Goal: Task Accomplishment & Management: Use online tool/utility

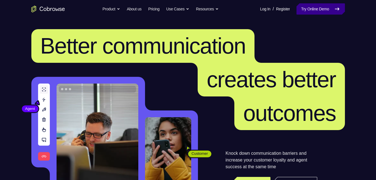
drag, startPoint x: 0, startPoint y: 0, endPoint x: 318, endPoint y: 6, distance: 318.1
click at [318, 6] on link "Try Online Demo" at bounding box center [320, 8] width 48 height 11
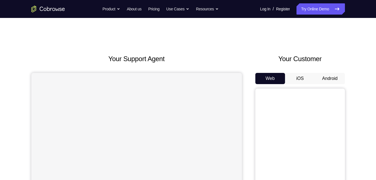
click at [333, 78] on button "Android" at bounding box center [330, 78] width 30 height 11
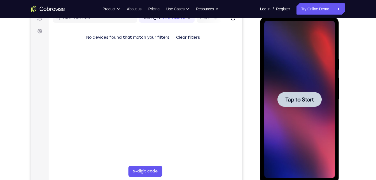
click at [303, 101] on span "Tap to Start" at bounding box center [299, 99] width 29 height 6
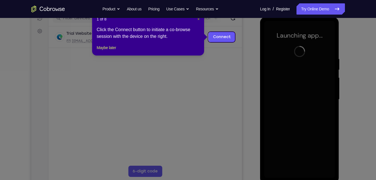
click at [197, 20] on span "×" at bounding box center [198, 19] width 2 height 4
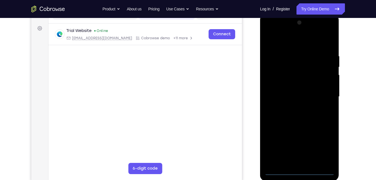
scroll to position [79, 0]
click at [300, 168] on div at bounding box center [299, 96] width 70 height 157
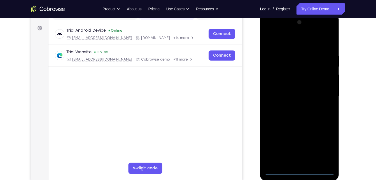
click at [298, 172] on div at bounding box center [299, 96] width 70 height 157
click at [321, 143] on div at bounding box center [299, 96] width 70 height 157
click at [301, 41] on div at bounding box center [299, 96] width 70 height 157
click at [324, 92] on div at bounding box center [299, 96] width 70 height 157
click at [294, 107] on div at bounding box center [299, 96] width 70 height 157
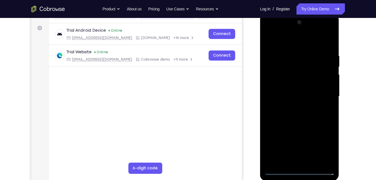
click at [283, 90] on div at bounding box center [299, 96] width 70 height 157
click at [287, 83] on div at bounding box center [299, 96] width 70 height 157
click at [290, 97] on div at bounding box center [299, 96] width 70 height 157
click at [312, 114] on div at bounding box center [299, 96] width 70 height 157
click at [329, 49] on div at bounding box center [299, 96] width 70 height 157
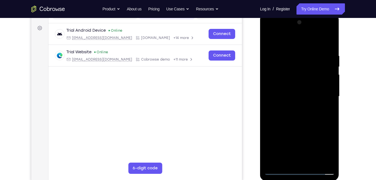
drag, startPoint x: 285, startPoint y: 41, endPoint x: 367, endPoint y: 37, distance: 81.8
click at [340, 37] on html "Online web based iOS Simulators and Android Emulators. Run iPhone, iPad, Mobile…" at bounding box center [300, 98] width 80 height 168
click at [329, 38] on div at bounding box center [299, 96] width 70 height 157
click at [284, 64] on div at bounding box center [299, 96] width 70 height 157
click at [274, 53] on div at bounding box center [299, 96] width 70 height 157
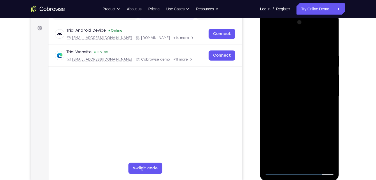
click at [273, 52] on div at bounding box center [299, 96] width 70 height 157
click at [315, 161] on div at bounding box center [299, 96] width 70 height 157
click at [299, 125] on div at bounding box center [299, 96] width 70 height 157
drag, startPoint x: 296, startPoint y: 135, endPoint x: 326, endPoint y: 108, distance: 39.2
click at [326, 108] on div at bounding box center [299, 96] width 70 height 157
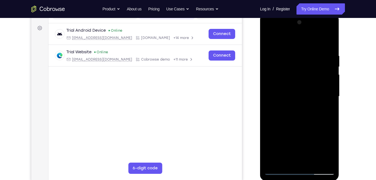
drag, startPoint x: 299, startPoint y: 144, endPoint x: 311, endPoint y: 118, distance: 28.8
click at [311, 118] on div at bounding box center [299, 96] width 70 height 157
drag, startPoint x: 287, startPoint y: 149, endPoint x: 296, endPoint y: 117, distance: 33.3
click at [296, 117] on div at bounding box center [299, 96] width 70 height 157
drag, startPoint x: 282, startPoint y: 146, endPoint x: 313, endPoint y: 118, distance: 41.4
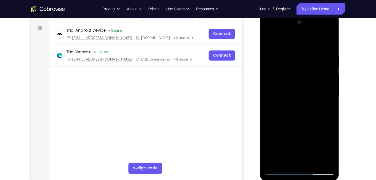
click at [313, 118] on div at bounding box center [299, 96] width 70 height 157
drag, startPoint x: 306, startPoint y: 130, endPoint x: 321, endPoint y: 102, distance: 32.2
click at [321, 102] on div at bounding box center [299, 96] width 70 height 157
drag, startPoint x: 312, startPoint y: 117, endPoint x: 320, endPoint y: 104, distance: 15.0
click at [320, 104] on div at bounding box center [299, 96] width 70 height 157
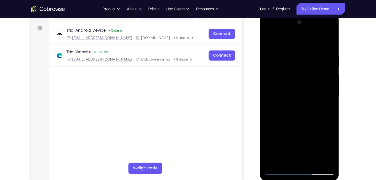
drag, startPoint x: 305, startPoint y: 131, endPoint x: 307, endPoint y: 92, distance: 39.2
click at [307, 92] on div at bounding box center [299, 96] width 70 height 157
drag, startPoint x: 304, startPoint y: 112, endPoint x: 311, endPoint y: 97, distance: 17.2
click at [311, 97] on div at bounding box center [299, 96] width 70 height 157
click at [292, 137] on div at bounding box center [299, 96] width 70 height 157
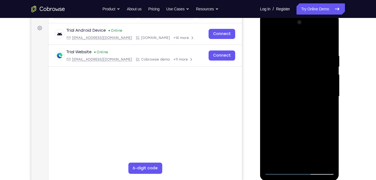
click at [285, 158] on div at bounding box center [299, 96] width 70 height 157
drag, startPoint x: 293, startPoint y: 100, endPoint x: 329, endPoint y: 99, distance: 35.8
click at [329, 99] on div at bounding box center [299, 96] width 70 height 157
click at [268, 40] on div at bounding box center [299, 96] width 70 height 157
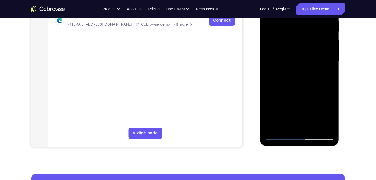
scroll to position [114, 0]
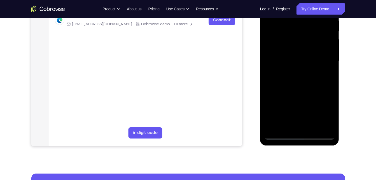
drag, startPoint x: 298, startPoint y: 127, endPoint x: 315, endPoint y: 93, distance: 37.8
click at [315, 93] on div at bounding box center [299, 61] width 70 height 157
drag, startPoint x: 302, startPoint y: 100, endPoint x: 308, endPoint y: 77, distance: 23.1
click at [308, 77] on div at bounding box center [299, 61] width 70 height 157
drag, startPoint x: 297, startPoint y: 102, endPoint x: 329, endPoint y: 60, distance: 52.8
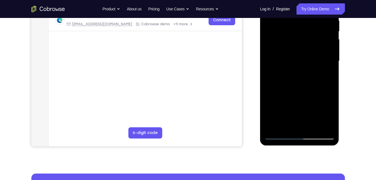
click at [329, 60] on div at bounding box center [299, 61] width 70 height 157
drag, startPoint x: 294, startPoint y: 96, endPoint x: 300, endPoint y: 81, distance: 15.9
click at [300, 81] on div at bounding box center [299, 61] width 70 height 157
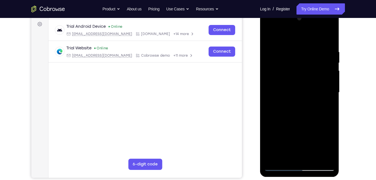
scroll to position [83, 0]
drag, startPoint x: 295, startPoint y: 90, endPoint x: 298, endPoint y: 123, distance: 34.0
click at [298, 123] on div at bounding box center [299, 92] width 70 height 157
drag, startPoint x: 299, startPoint y: 88, endPoint x: 297, endPoint y: 127, distance: 38.9
click at [297, 127] on div at bounding box center [299, 92] width 70 height 157
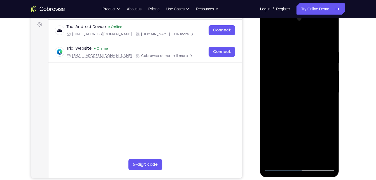
click at [312, 63] on div at bounding box center [299, 92] width 70 height 157
click at [303, 115] on div at bounding box center [299, 92] width 70 height 157
drag, startPoint x: 319, startPoint y: 59, endPoint x: 297, endPoint y: 61, distance: 22.5
click at [297, 61] on div at bounding box center [299, 92] width 70 height 157
drag, startPoint x: 289, startPoint y: 62, endPoint x: 365, endPoint y: 62, distance: 76.6
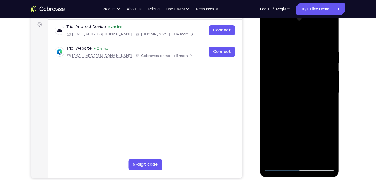
click at [340, 62] on html "Online web based iOS Simulators and Android Emulators. Run iPhone, iPad, Mobile…" at bounding box center [300, 94] width 80 height 168
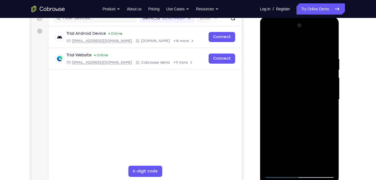
scroll to position [76, 0]
drag, startPoint x: 303, startPoint y: 97, endPoint x: 302, endPoint y: 123, distance: 25.5
click at [302, 123] on div at bounding box center [299, 99] width 70 height 157
drag, startPoint x: 308, startPoint y: 96, endPoint x: 309, endPoint y: 160, distance: 64.1
click at [309, 160] on div at bounding box center [299, 99] width 70 height 157
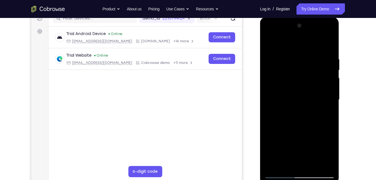
drag, startPoint x: 287, startPoint y: 101, endPoint x: 285, endPoint y: 143, distance: 42.3
click at [285, 143] on div at bounding box center [299, 99] width 70 height 157
click at [311, 48] on div at bounding box center [299, 99] width 70 height 157
drag, startPoint x: 297, startPoint y: 90, endPoint x: 331, endPoint y: 65, distance: 42.3
click at [331, 65] on div at bounding box center [299, 99] width 70 height 157
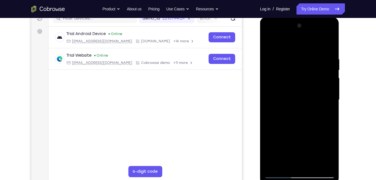
drag, startPoint x: 304, startPoint y: 82, endPoint x: 318, endPoint y: 58, distance: 27.6
click at [318, 58] on div at bounding box center [299, 99] width 70 height 157
drag, startPoint x: 302, startPoint y: 94, endPoint x: 318, endPoint y: 77, distance: 22.7
click at [318, 77] on div at bounding box center [299, 99] width 70 height 157
drag, startPoint x: 307, startPoint y: 97, endPoint x: 323, endPoint y: 84, distance: 20.1
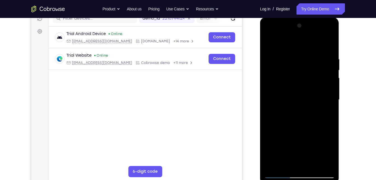
click at [323, 84] on div at bounding box center [299, 99] width 70 height 157
click at [301, 65] on div at bounding box center [299, 99] width 70 height 157
click at [287, 159] on div at bounding box center [299, 99] width 70 height 157
click at [288, 166] on div at bounding box center [299, 99] width 70 height 157
click at [268, 44] on div at bounding box center [299, 99] width 70 height 157
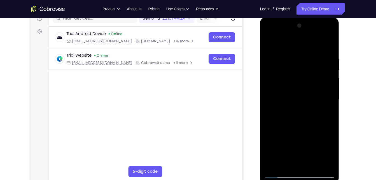
click at [305, 109] on div at bounding box center [299, 99] width 70 height 157
click at [324, 112] on div at bounding box center [299, 99] width 70 height 157
click at [267, 43] on div at bounding box center [299, 99] width 70 height 157
drag, startPoint x: 312, startPoint y: 95, endPoint x: 330, endPoint y: 80, distance: 22.6
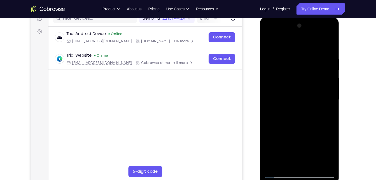
click at [330, 80] on div at bounding box center [299, 99] width 70 height 157
click at [329, 91] on div at bounding box center [299, 99] width 70 height 157
click at [332, 90] on div at bounding box center [299, 99] width 70 height 157
click at [332, 91] on div at bounding box center [299, 99] width 70 height 157
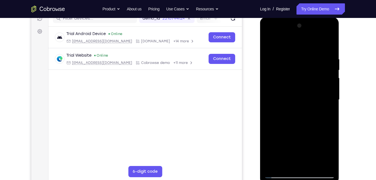
drag, startPoint x: 291, startPoint y: 140, endPoint x: 314, endPoint y: 90, distance: 55.2
click at [314, 90] on div at bounding box center [299, 99] width 70 height 157
drag, startPoint x: 313, startPoint y: 97, endPoint x: 320, endPoint y: 76, distance: 22.1
click at [320, 76] on div at bounding box center [299, 99] width 70 height 157
drag, startPoint x: 307, startPoint y: 127, endPoint x: 332, endPoint y: 51, distance: 79.5
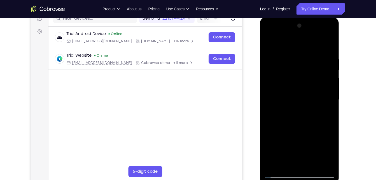
click at [319, 78] on div at bounding box center [299, 99] width 70 height 157
drag, startPoint x: 307, startPoint y: 117, endPoint x: 322, endPoint y: 56, distance: 63.3
click at [322, 56] on div at bounding box center [299, 99] width 70 height 157
drag, startPoint x: 310, startPoint y: 77, endPoint x: 315, endPoint y: 98, distance: 21.4
click at [315, 98] on div at bounding box center [299, 99] width 70 height 157
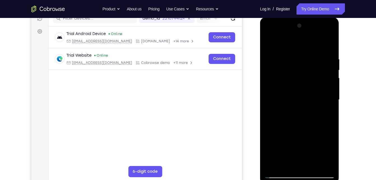
click at [333, 103] on div at bounding box center [299, 99] width 70 height 157
click at [267, 104] on div at bounding box center [299, 99] width 70 height 157
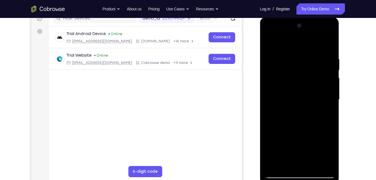
drag, startPoint x: 306, startPoint y: 120, endPoint x: 331, endPoint y: 87, distance: 41.2
click at [331, 87] on div at bounding box center [299, 99] width 70 height 157
click at [268, 123] on div at bounding box center [299, 99] width 70 height 157
drag, startPoint x: 297, startPoint y: 143, endPoint x: 325, endPoint y: 111, distance: 43.4
click at [325, 111] on div at bounding box center [299, 99] width 70 height 157
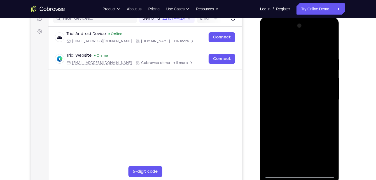
drag, startPoint x: 301, startPoint y: 132, endPoint x: 291, endPoint y: 72, distance: 60.9
click at [291, 72] on div at bounding box center [299, 99] width 70 height 157
drag, startPoint x: 289, startPoint y: 103, endPoint x: 299, endPoint y: 172, distance: 69.7
click at [299, 172] on div at bounding box center [299, 99] width 70 height 157
drag, startPoint x: 309, startPoint y: 94, endPoint x: 302, endPoint y: 127, distance: 33.1
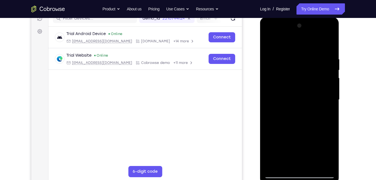
click at [302, 127] on div at bounding box center [299, 99] width 70 height 157
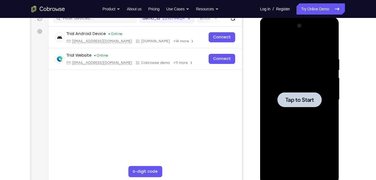
click at [307, 100] on span "Tap to Start" at bounding box center [299, 100] width 29 height 6
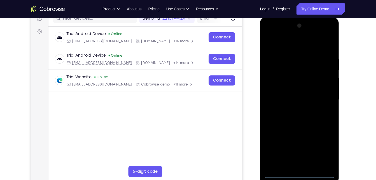
click at [300, 176] on div at bounding box center [299, 99] width 70 height 157
click at [324, 150] on div at bounding box center [299, 99] width 70 height 157
click at [295, 49] on div at bounding box center [299, 99] width 70 height 157
click at [324, 95] on div at bounding box center [299, 99] width 70 height 157
click at [293, 107] on div at bounding box center [299, 99] width 70 height 157
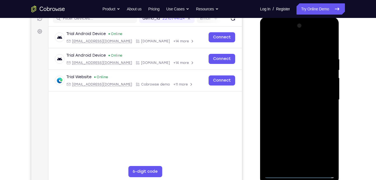
click at [301, 92] on div at bounding box center [299, 99] width 70 height 157
click at [293, 86] on div at bounding box center [299, 99] width 70 height 157
click at [286, 99] on div at bounding box center [299, 99] width 70 height 157
click at [305, 126] on div at bounding box center [299, 99] width 70 height 157
click at [311, 168] on div at bounding box center [299, 99] width 70 height 157
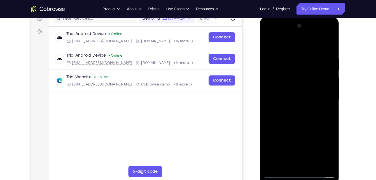
click at [311, 168] on div at bounding box center [299, 99] width 70 height 157
click at [308, 128] on div at bounding box center [299, 99] width 70 height 157
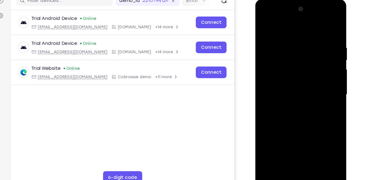
click at [291, 93] on div at bounding box center [294, 81] width 70 height 157
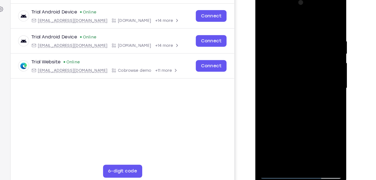
click at [321, 90] on div at bounding box center [294, 75] width 70 height 157
click at [273, 148] on div at bounding box center [294, 75] width 70 height 157
click at [272, 147] on div at bounding box center [294, 75] width 70 height 157
click at [274, 149] on div at bounding box center [294, 75] width 70 height 157
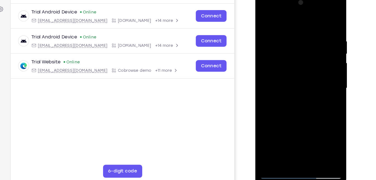
click at [321, 143] on div at bounding box center [294, 75] width 70 height 157
click at [292, 110] on div at bounding box center [294, 75] width 70 height 157
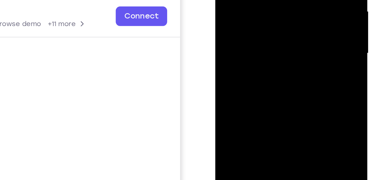
drag, startPoint x: 258, startPoint y: 17, endPoint x: 228, endPoint y: 41, distance: 37.7
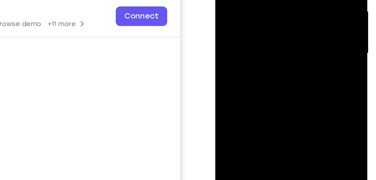
drag, startPoint x: 229, startPoint y: 41, endPoint x: 253, endPoint y: 0, distance: 47.7
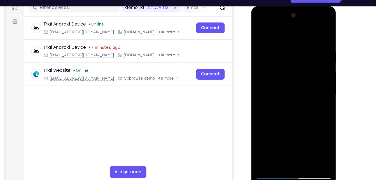
scroll to position [74, 0]
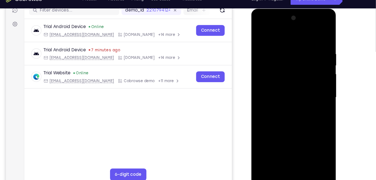
click at [265, 159] on div at bounding box center [290, 91] width 70 height 157
click at [303, 159] on div at bounding box center [290, 91] width 70 height 157
click at [270, 168] on div at bounding box center [290, 91] width 70 height 157
drag, startPoint x: 309, startPoint y: 50, endPoint x: 335, endPoint y: 43, distance: 27.0
click at [331, 43] on html "Online web based iOS Simulators and Android Emulators. Run iPhone, iPad, Mobile…" at bounding box center [291, 93] width 80 height 168
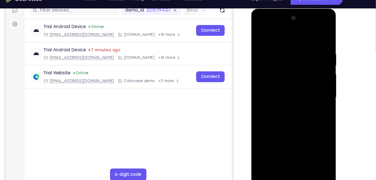
click at [284, 46] on div at bounding box center [290, 91] width 70 height 157
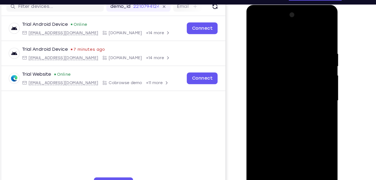
click at [308, 152] on div at bounding box center [285, 87] width 70 height 157
click at [258, 113] on div at bounding box center [285, 87] width 70 height 157
click at [317, 93] on div at bounding box center [285, 87] width 70 height 157
click at [314, 32] on div at bounding box center [285, 87] width 70 height 157
drag, startPoint x: 309, startPoint y: 46, endPoint x: 259, endPoint y: 46, distance: 49.5
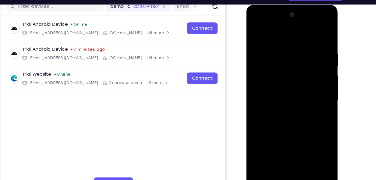
click at [259, 46] on div at bounding box center [285, 87] width 70 height 157
drag, startPoint x: 293, startPoint y: 50, endPoint x: 282, endPoint y: 50, distance: 10.4
click at [282, 50] on div at bounding box center [285, 87] width 70 height 157
drag, startPoint x: 293, startPoint y: 51, endPoint x: 290, endPoint y: 104, distance: 52.7
click at [290, 104] on div at bounding box center [285, 87] width 70 height 157
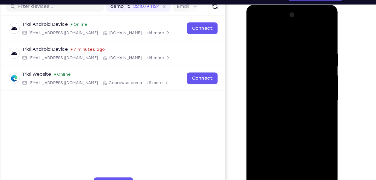
drag, startPoint x: 300, startPoint y: 81, endPoint x: 298, endPoint y: 137, distance: 56.3
click at [298, 137] on div at bounding box center [285, 87] width 70 height 157
click at [277, 48] on div at bounding box center [285, 87] width 70 height 157
click at [315, 33] on div at bounding box center [285, 87] width 70 height 157
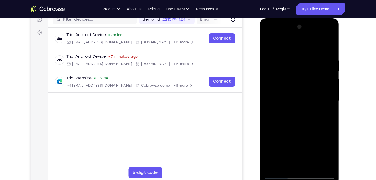
click at [314, 169] on div at bounding box center [299, 100] width 70 height 157
drag, startPoint x: 302, startPoint y: 163, endPoint x: 305, endPoint y: 171, distance: 9.2
click at [305, 171] on div at bounding box center [299, 100] width 70 height 157
click at [278, 176] on div at bounding box center [299, 100] width 70 height 157
click at [300, 110] on div at bounding box center [299, 100] width 70 height 157
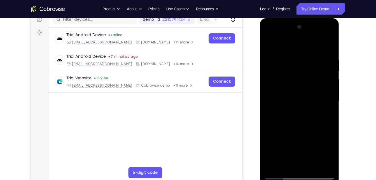
drag, startPoint x: 300, startPoint y: 110, endPoint x: 297, endPoint y: 151, distance: 40.7
click at [297, 151] on div at bounding box center [299, 100] width 70 height 157
click at [311, 166] on div at bounding box center [299, 100] width 70 height 157
click at [280, 175] on div at bounding box center [299, 100] width 70 height 157
drag, startPoint x: 311, startPoint y: 65, endPoint x: 312, endPoint y: 91, distance: 26.0
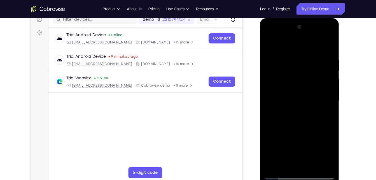
click at [312, 91] on div at bounding box center [299, 100] width 70 height 157
click at [312, 167] on div at bounding box center [299, 100] width 70 height 157
click at [279, 175] on div at bounding box center [299, 100] width 70 height 157
drag, startPoint x: 301, startPoint y: 105, endPoint x: 309, endPoint y: 149, distance: 44.3
click at [309, 149] on div at bounding box center [299, 100] width 70 height 157
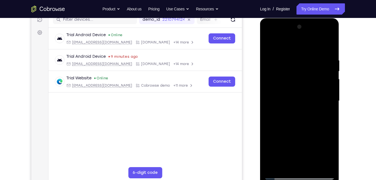
click at [313, 165] on div at bounding box center [299, 100] width 70 height 157
drag, startPoint x: 300, startPoint y: 87, endPoint x: 292, endPoint y: 56, distance: 31.4
click at [292, 56] on div at bounding box center [299, 100] width 70 height 157
drag, startPoint x: 286, startPoint y: 79, endPoint x: 297, endPoint y: 135, distance: 57.5
click at [297, 135] on div at bounding box center [299, 100] width 70 height 157
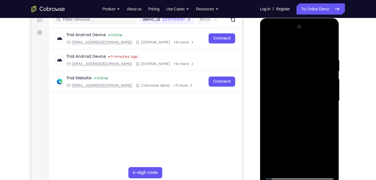
drag, startPoint x: 284, startPoint y: 161, endPoint x: 283, endPoint y: 150, distance: 10.4
click at [283, 150] on div at bounding box center [299, 100] width 70 height 157
click at [277, 175] on div at bounding box center [299, 100] width 70 height 157
click at [311, 58] on div at bounding box center [299, 100] width 70 height 157
click at [329, 45] on div at bounding box center [299, 100] width 70 height 157
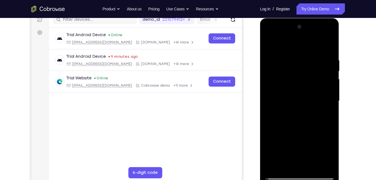
drag, startPoint x: 305, startPoint y: 67, endPoint x: 303, endPoint y: 100, distance: 33.3
click at [303, 100] on div at bounding box center [299, 100] width 70 height 157
click at [315, 168] on div at bounding box center [299, 100] width 70 height 157
